Goal: Transaction & Acquisition: Purchase product/service

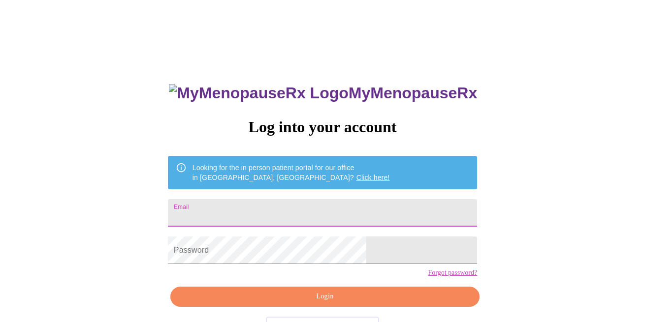
click at [405, 209] on input "Email" at bounding box center [322, 213] width 309 height 28
type input "[EMAIL_ADDRESS][DOMAIN_NAME]"
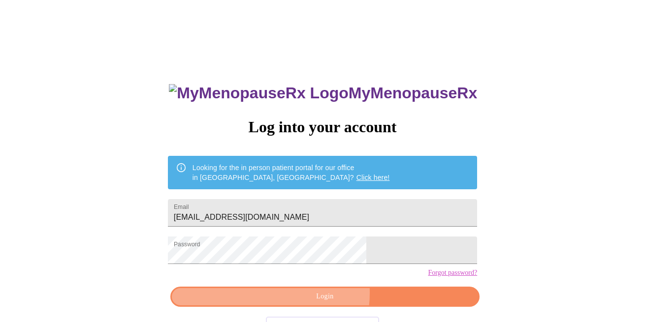
click at [307, 303] on span "Login" at bounding box center [325, 297] width 287 height 12
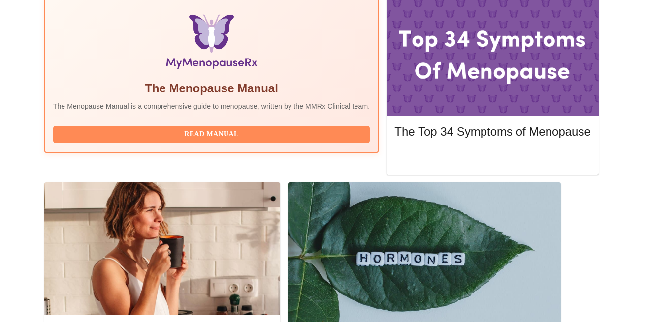
scroll to position [386, 0]
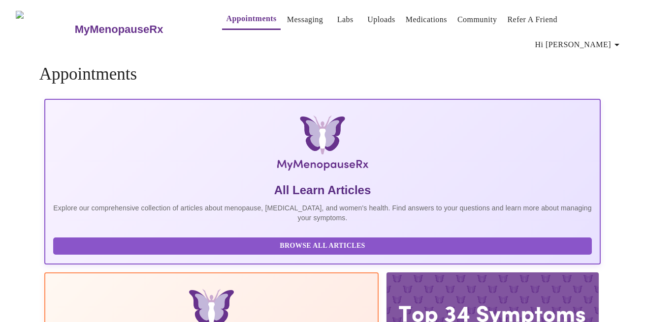
scroll to position [19, 0]
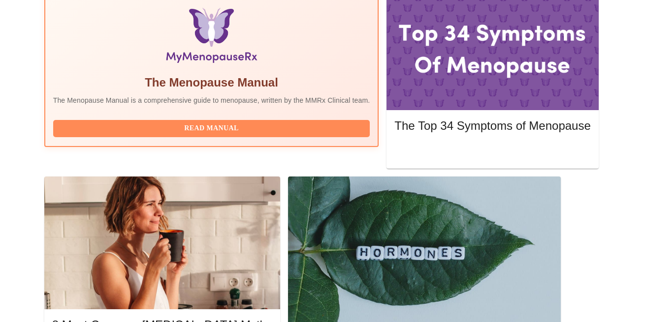
scroll to position [386, 0]
